Goal: Task Accomplishment & Management: Complete application form

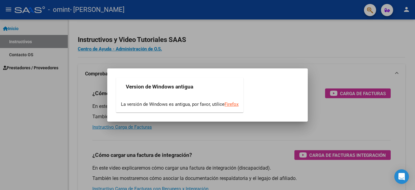
click at [242, 38] on div at bounding box center [207, 95] width 415 height 190
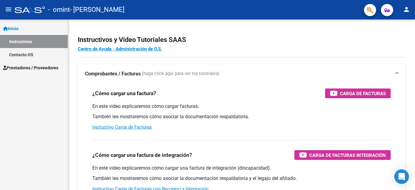
click at [27, 68] on span "Prestadores / Proveedores" at bounding box center [30, 67] width 55 height 7
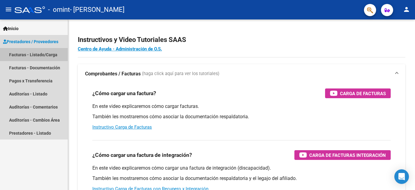
click at [41, 57] on link "Facturas - Listado/Carga" at bounding box center [34, 54] width 68 height 13
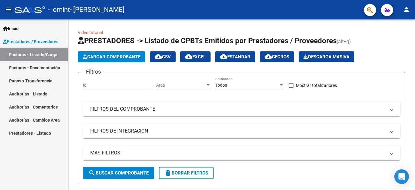
click at [23, 68] on link "Facturas - Documentación" at bounding box center [34, 67] width 68 height 13
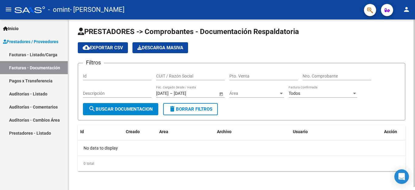
scroll to position [3, 0]
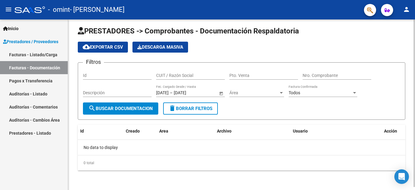
click at [119, 107] on span "search Buscar Documentacion" at bounding box center [120, 108] width 64 height 5
click at [45, 56] on link "Facturas - Listado/Carga" at bounding box center [34, 54] width 68 height 13
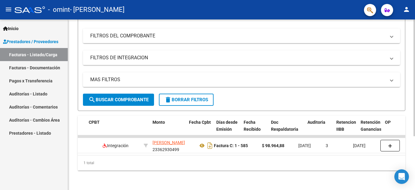
scroll to position [0, 229]
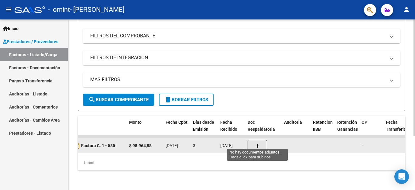
click at [263, 140] on button "button" at bounding box center [257, 146] width 19 height 12
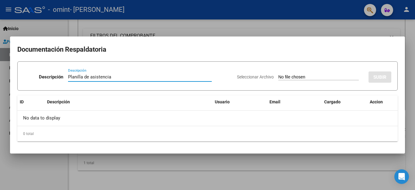
type input "Planilla de asistencia"
click at [323, 76] on input "Seleccionar Archivo" at bounding box center [318, 77] width 81 height 6
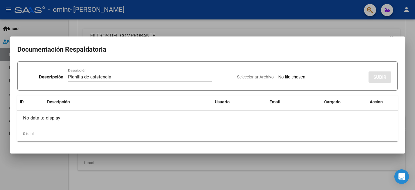
type input "C:\fakepath\Planilla de asistencia agosto Indio.jpg"
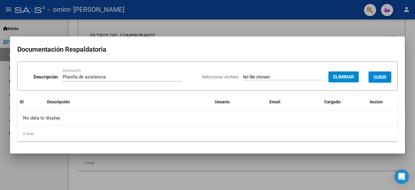
click at [380, 78] on span "SUBIR" at bounding box center [380, 76] width 13 height 5
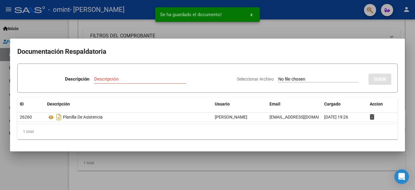
click at [293, 31] on div at bounding box center [207, 95] width 415 height 190
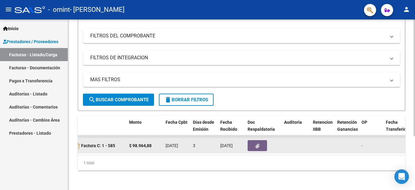
click at [257, 144] on icon "button" at bounding box center [258, 146] width 4 height 5
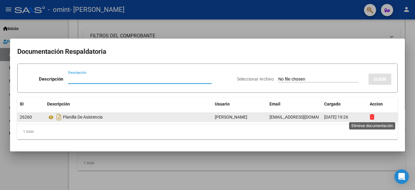
click at [370, 117] on icon at bounding box center [372, 117] width 5 height 6
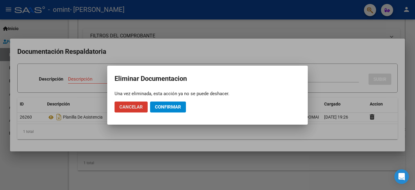
click at [156, 105] on span "Confirmar" at bounding box center [168, 106] width 26 height 5
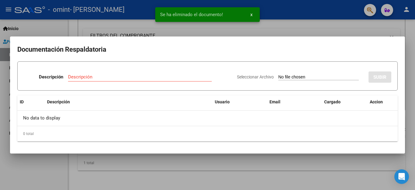
click at [238, 166] on div at bounding box center [207, 95] width 415 height 190
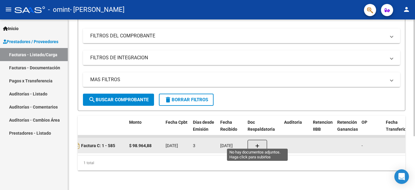
click at [257, 145] on button "button" at bounding box center [257, 146] width 19 height 12
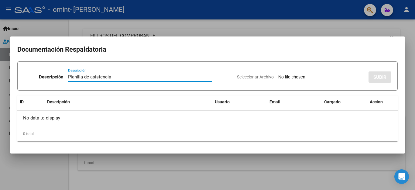
type input "Planilla de asistencia"
click at [374, 78] on span "SUBIR" at bounding box center [380, 76] width 13 height 5
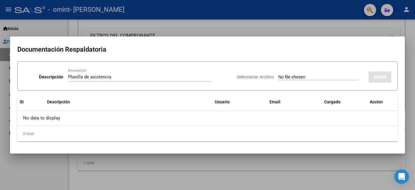
click at [316, 74] on div "Seleccionar Archivo SUBIR" at bounding box center [314, 76] width 154 height 19
click at [186, 95] on datatable-header-cell "Descripción" at bounding box center [129, 101] width 168 height 13
click at [255, 75] on span "Seleccionar Archivo" at bounding box center [255, 76] width 37 height 5
click at [278, 75] on input "Seleccionar Archivo" at bounding box center [318, 77] width 81 height 6
type input "C:\fakepath\Planilla de asistencia Indio Agosto.jpg"
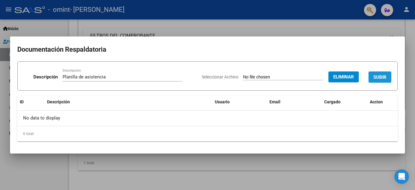
click at [373, 77] on button "SUBIR" at bounding box center [380, 76] width 23 height 11
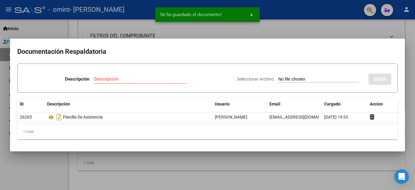
click at [295, 30] on div at bounding box center [207, 95] width 415 height 190
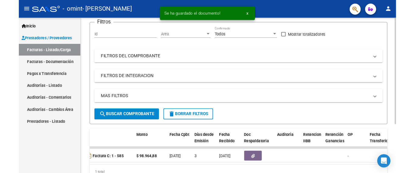
scroll to position [0, 0]
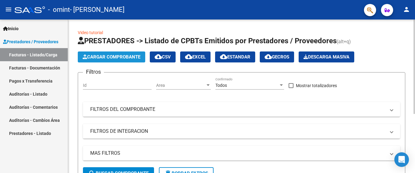
click at [117, 58] on span "Cargar Comprobante" at bounding box center [112, 56] width 58 height 5
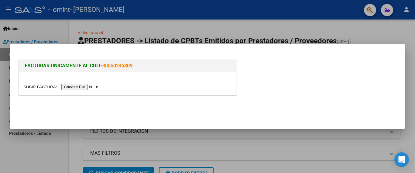
click at [88, 86] on input "file" at bounding box center [61, 87] width 77 height 6
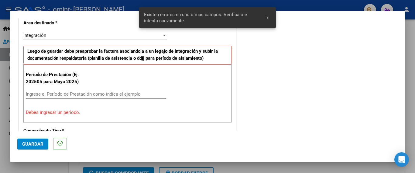
scroll to position [144, 0]
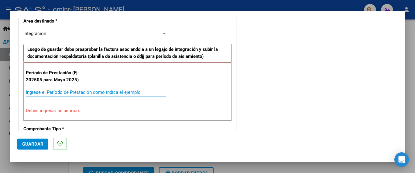
click at [50, 89] on input "Ingrese el Período de Prestación como indica el ejemplo" at bounding box center [96, 91] width 140 height 5
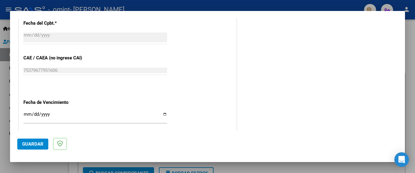
scroll to position [415, 0]
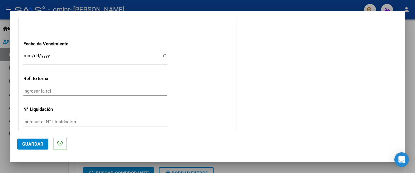
type input "202507"
click at [33, 140] on button "Guardar" at bounding box center [32, 143] width 31 height 11
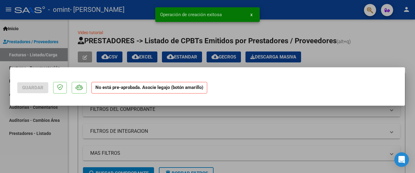
scroll to position [0, 0]
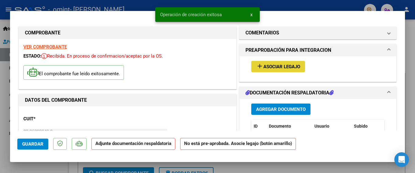
click at [273, 70] on button "add Asociar Legajo" at bounding box center [278, 66] width 54 height 11
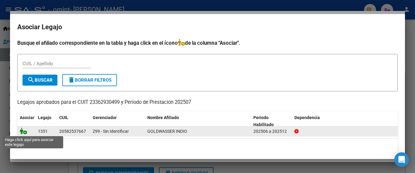
click at [24, 133] on icon at bounding box center [23, 130] width 7 height 7
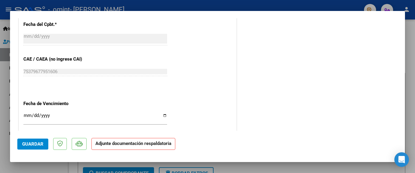
scroll to position [424, 0]
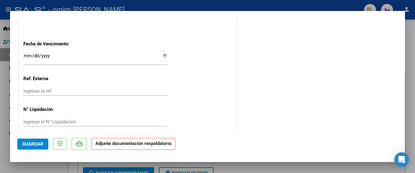
click at [141, 146] on p "Adjunte documentación respaldatoria" at bounding box center [134, 144] width 84 height 12
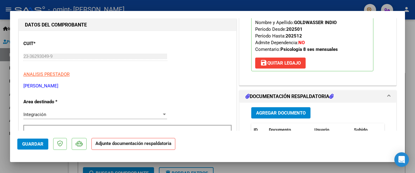
scroll to position [90, 0]
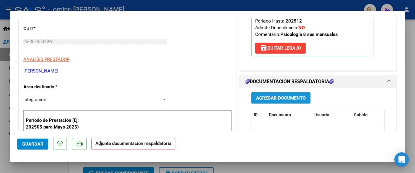
click at [273, 101] on button "Agregar Documento" at bounding box center [280, 97] width 59 height 11
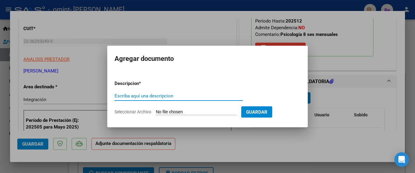
click at [174, 97] on input "Escriba aquí una descripcion" at bounding box center [179, 95] width 128 height 5
type input "Planilla de asistencia"
click at [125, 109] on form "Descripcion * Planilla de asistencia Escriba aquí una descripcion Seleccionar A…" at bounding box center [208, 97] width 186 height 44
click at [131, 109] on span "Seleccionar Archivo" at bounding box center [133, 111] width 37 height 5
click at [156, 109] on input "Seleccionar Archivo" at bounding box center [196, 112] width 81 height 6
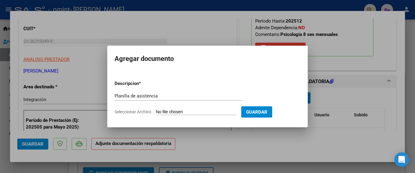
type input "C:\fakepath\Planilla de asistencia Indio julio.jpg"
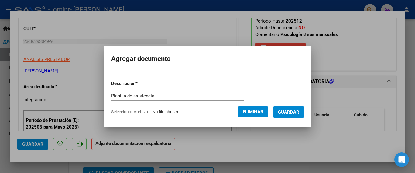
click at [290, 110] on span "Guardar" at bounding box center [288, 111] width 21 height 5
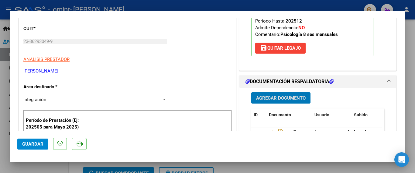
click at [33, 142] on span "Guardar" at bounding box center [32, 143] width 21 height 5
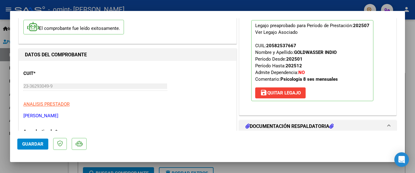
scroll to position [0, 0]
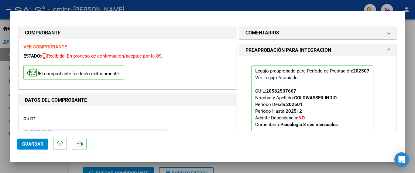
click at [410, 89] on div at bounding box center [207, 86] width 415 height 173
type input "$ 0,00"
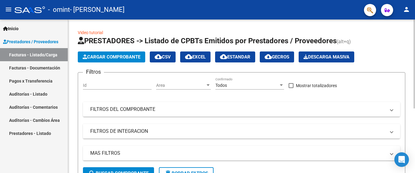
click at [121, 58] on span "Cargar Comprobante" at bounding box center [112, 56] width 58 height 5
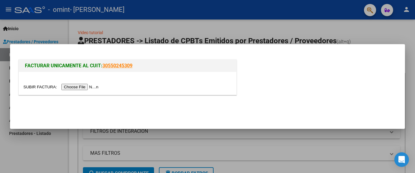
click at [88, 85] on input "file" at bounding box center [61, 87] width 77 height 6
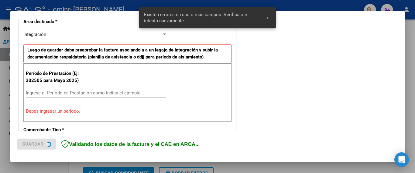
scroll to position [144, 0]
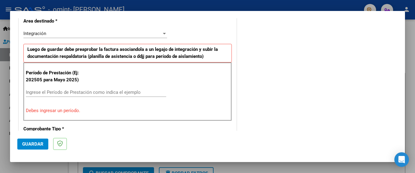
click at [56, 92] on input "Ingrese el Período de Prestación como indica el ejemplo" at bounding box center [96, 91] width 140 height 5
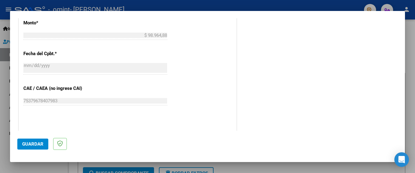
scroll to position [415, 0]
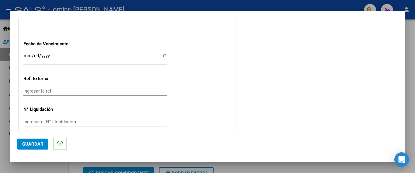
type input "202507"
click at [34, 143] on span "Guardar" at bounding box center [32, 143] width 21 height 5
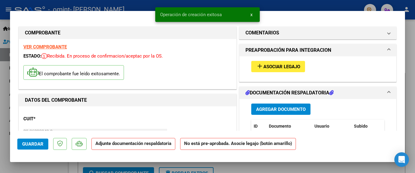
click at [268, 66] on span "Asociar Legajo" at bounding box center [282, 66] width 37 height 5
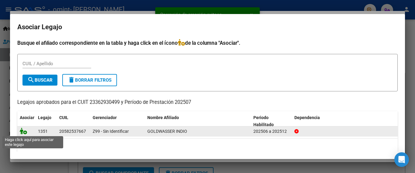
click at [25, 129] on icon at bounding box center [23, 130] width 7 height 7
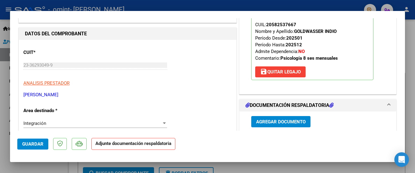
scroll to position [122, 0]
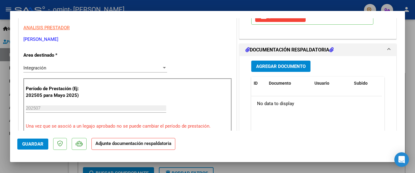
click at [272, 66] on span "Agregar Documento" at bounding box center [281, 66] width 50 height 5
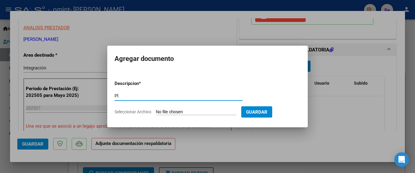
type input "P"
type input "Planilla de asistencia"
click at [124, 109] on span "Seleccionar Archivo" at bounding box center [133, 111] width 37 height 5
click at [156, 109] on input "Seleccionar Archivo" at bounding box center [196, 112] width 81 height 6
type input "C:\fakepath\Planilla Indio junio.jpg"
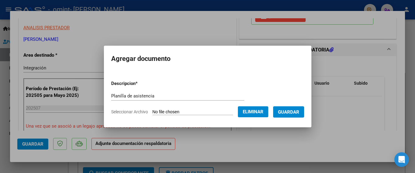
click at [297, 110] on span "Guardar" at bounding box center [288, 111] width 21 height 5
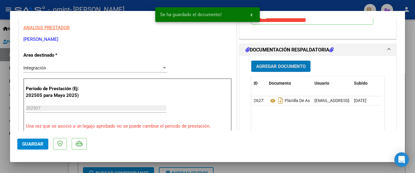
click at [25, 144] on span "Guardar" at bounding box center [32, 143] width 21 height 5
click at [292, 4] on div at bounding box center [207, 86] width 415 height 173
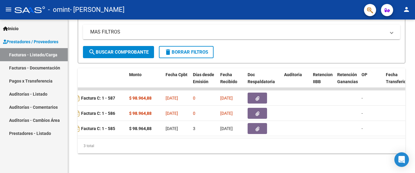
click at [406, 10] on mat-icon "person" at bounding box center [406, 9] width 7 height 7
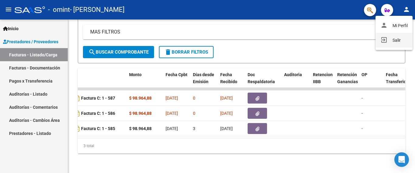
click at [391, 42] on button "exit_to_app Salir" at bounding box center [394, 40] width 37 height 15
